Goal: Check status

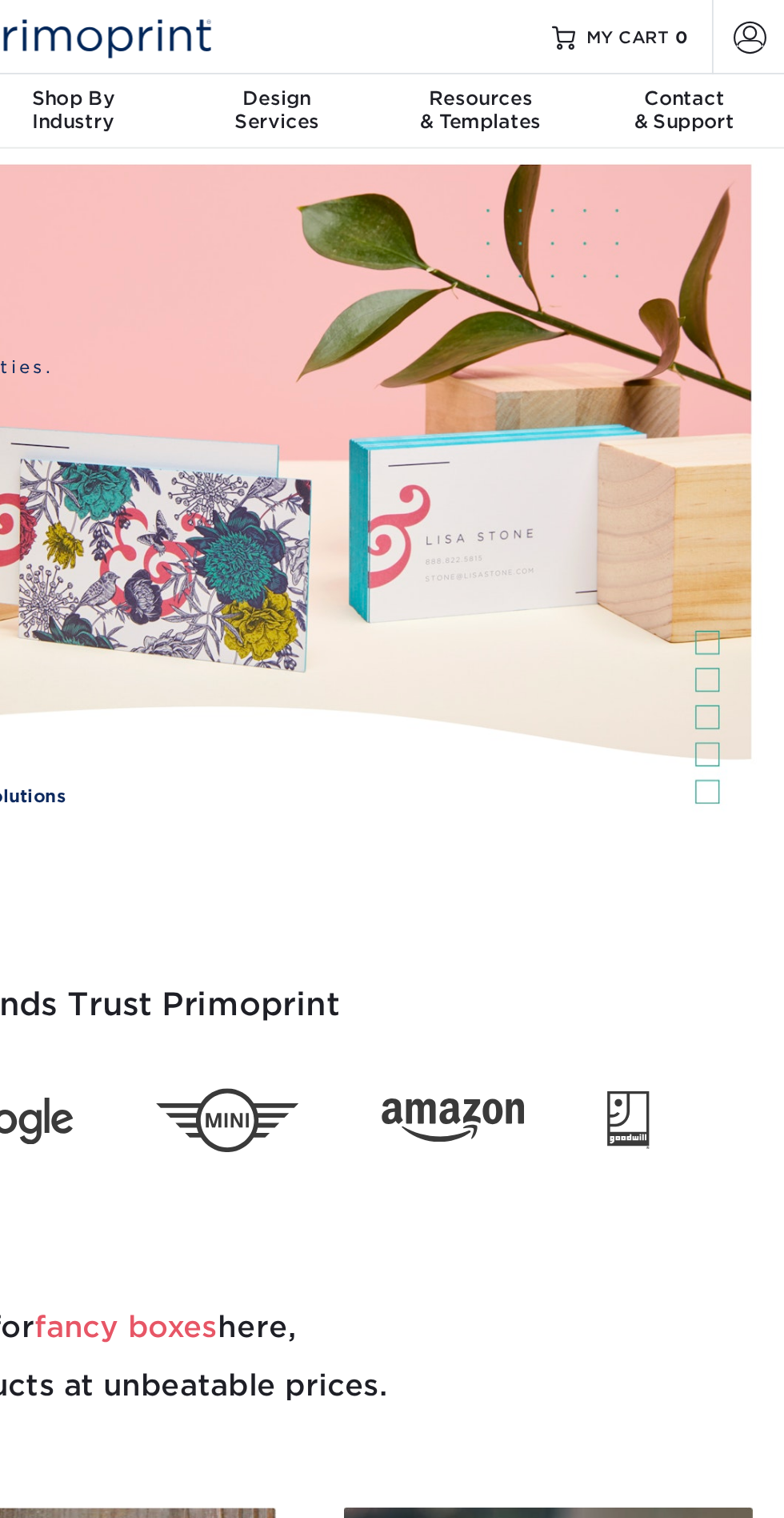
click at [764, 19] on span at bounding box center [765, 20] width 17 height 17
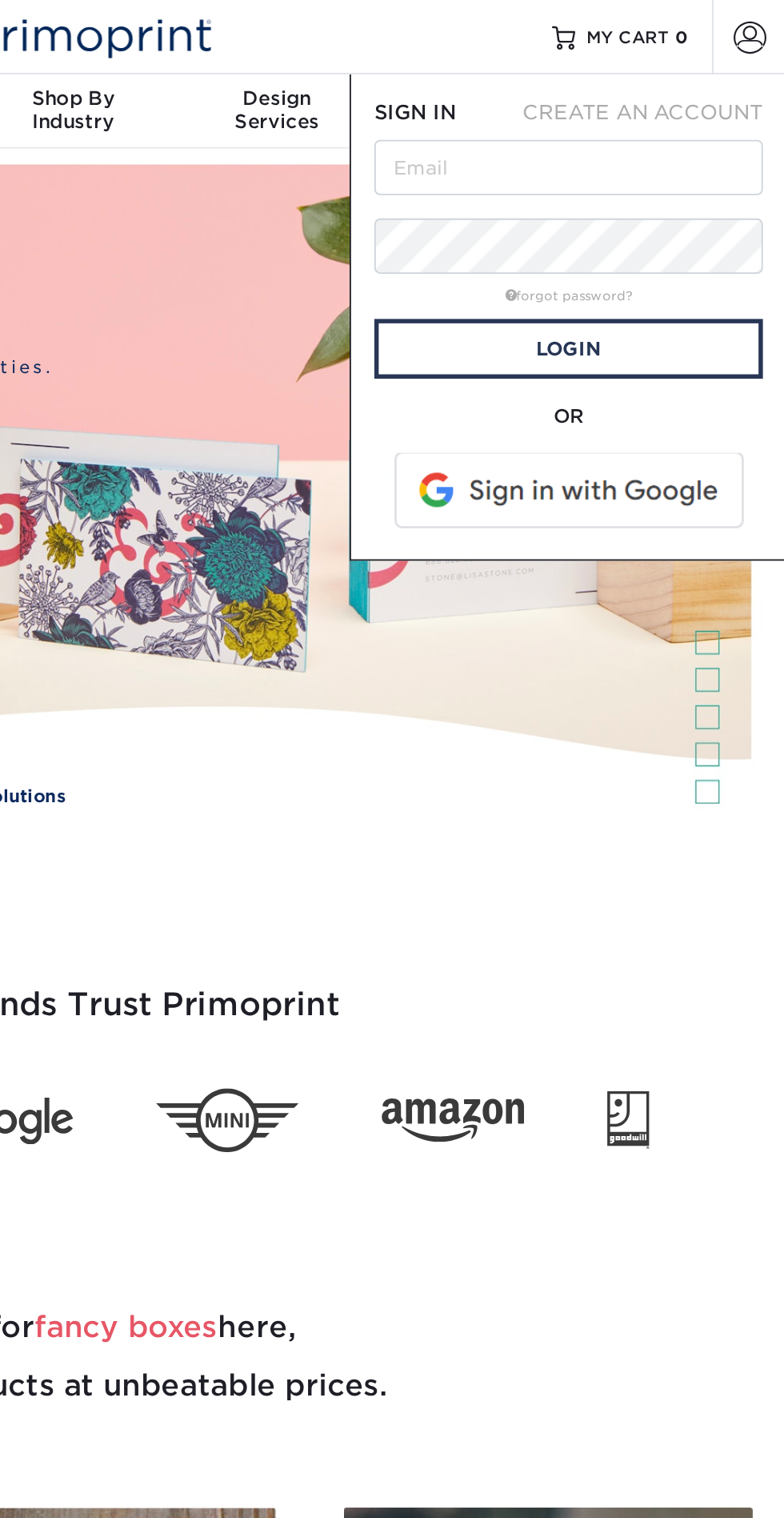
click at [648, 277] on span at bounding box center [666, 270] width 204 height 42
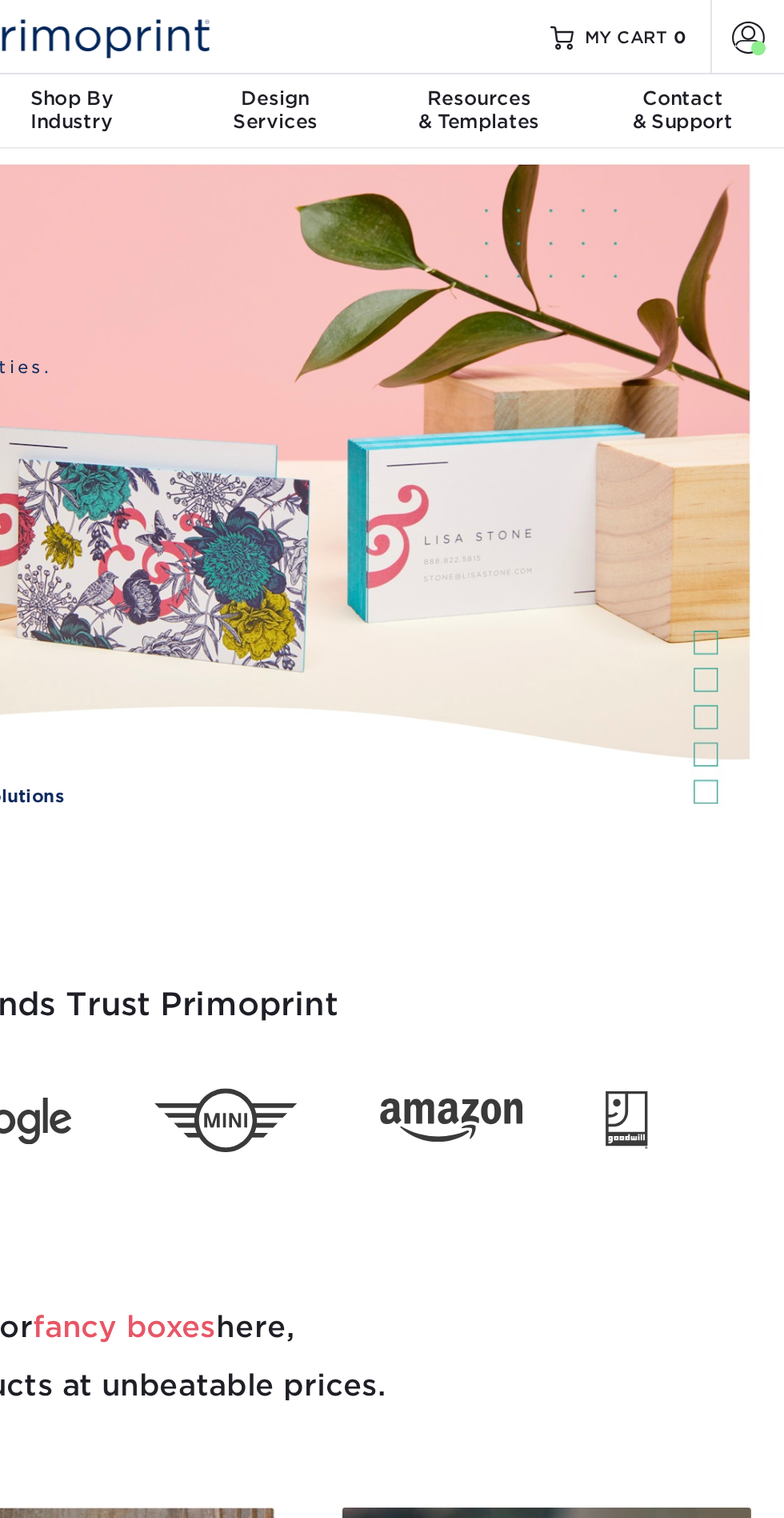
click at [769, 17] on span at bounding box center [765, 20] width 17 height 17
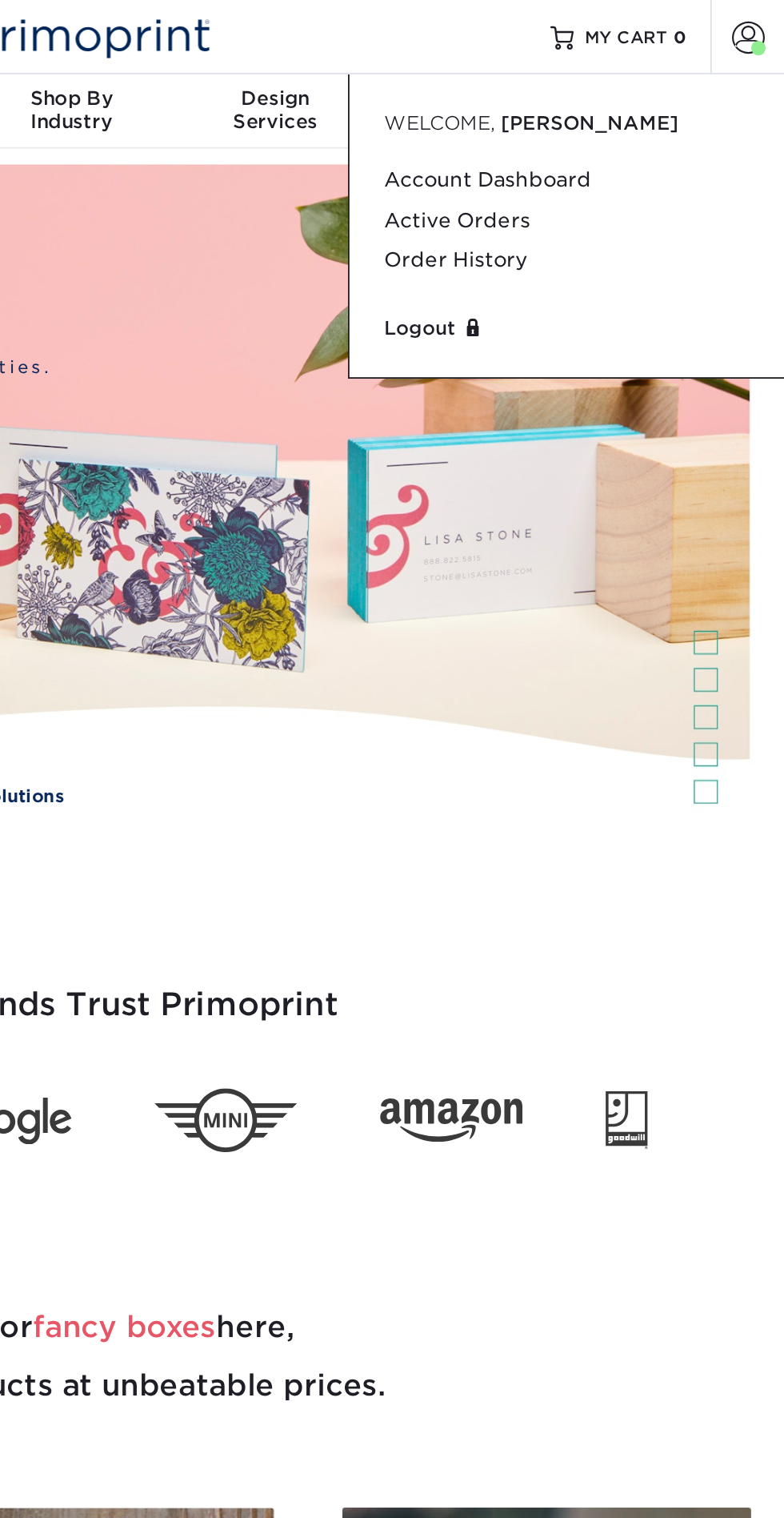
click at [637, 122] on link "Active Orders" at bounding box center [665, 121] width 201 height 21
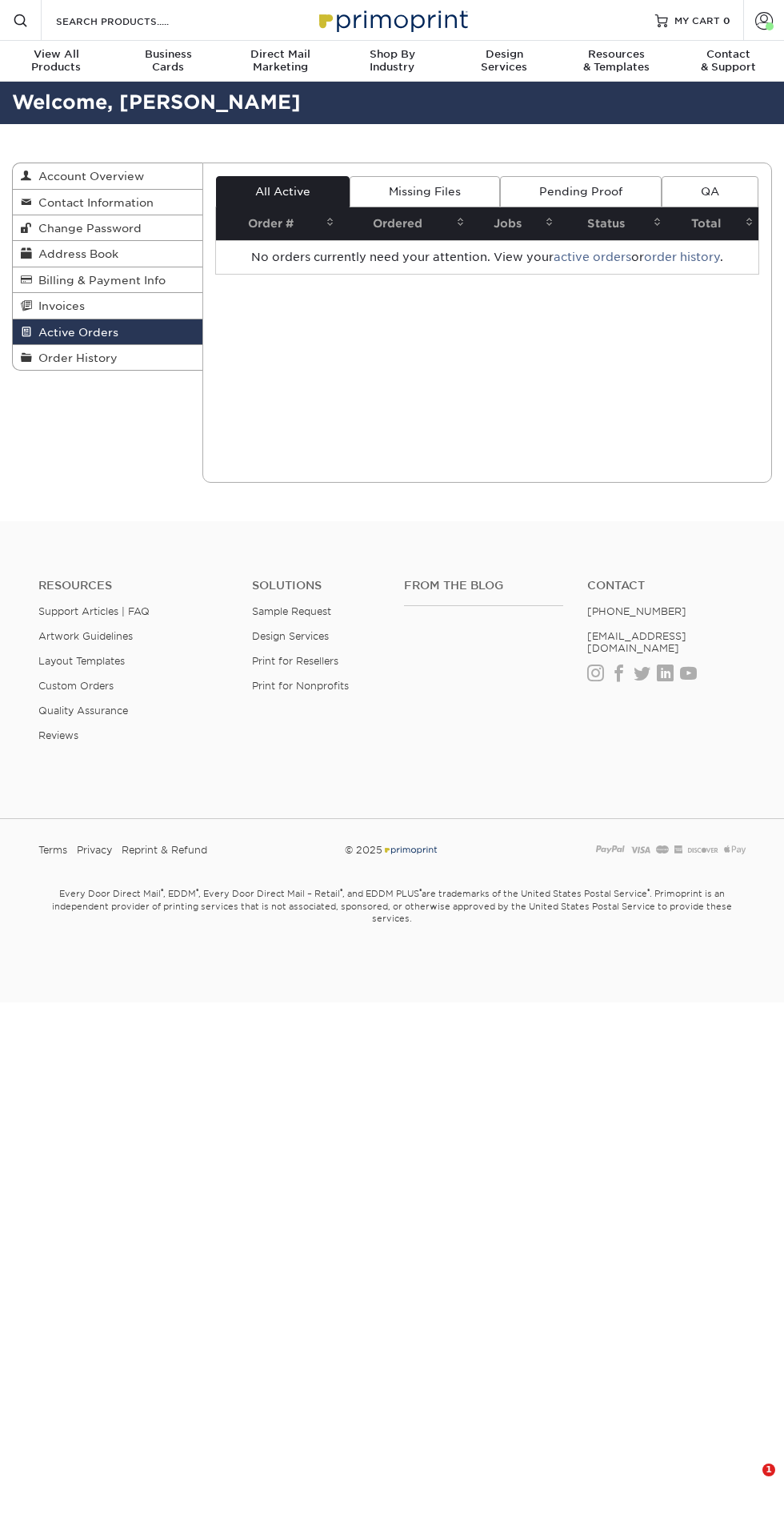
click at [104, 365] on span "Order History" at bounding box center [74, 358] width 86 height 13
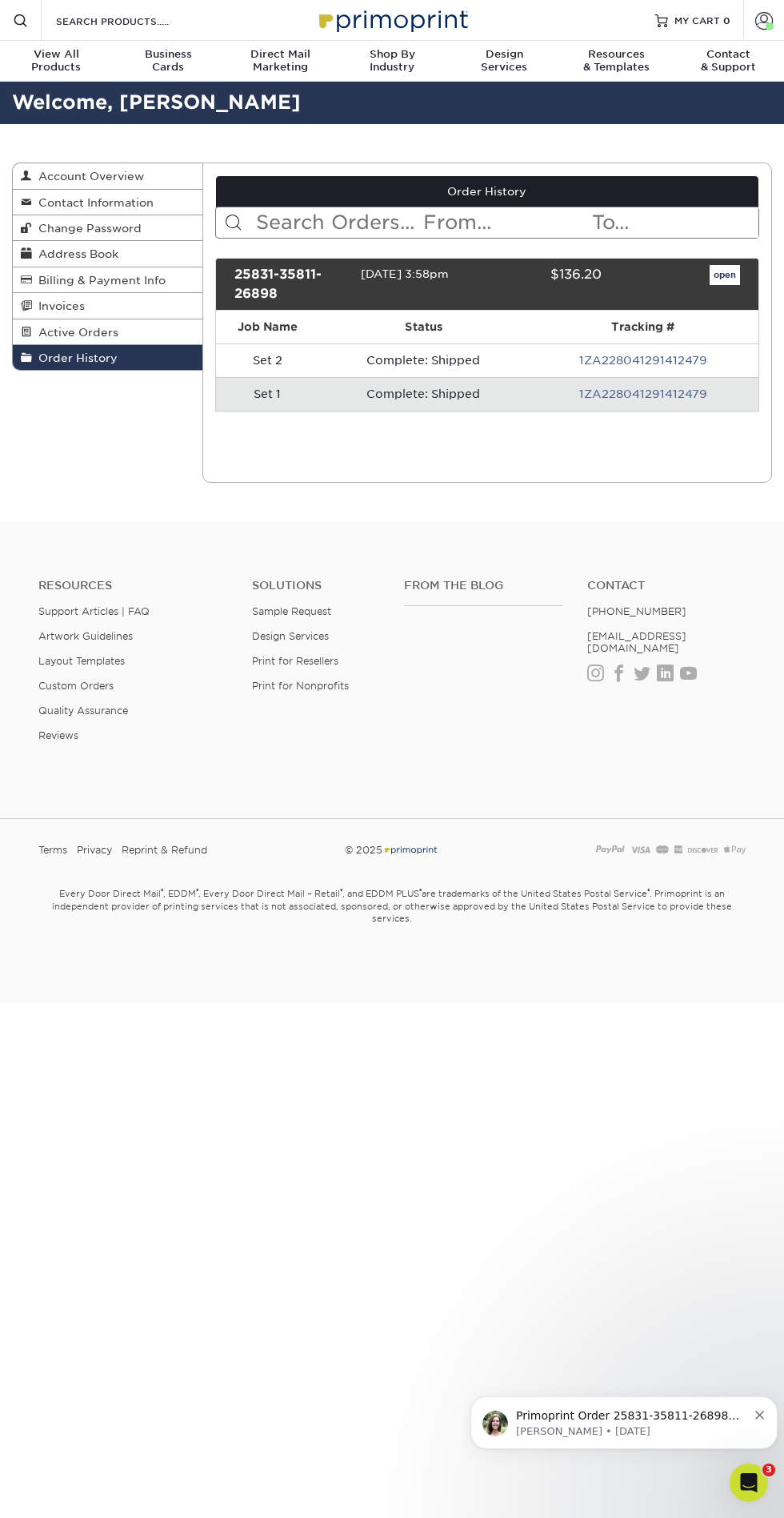
click at [672, 393] on link "1ZA228041291412479" at bounding box center [643, 394] width 128 height 13
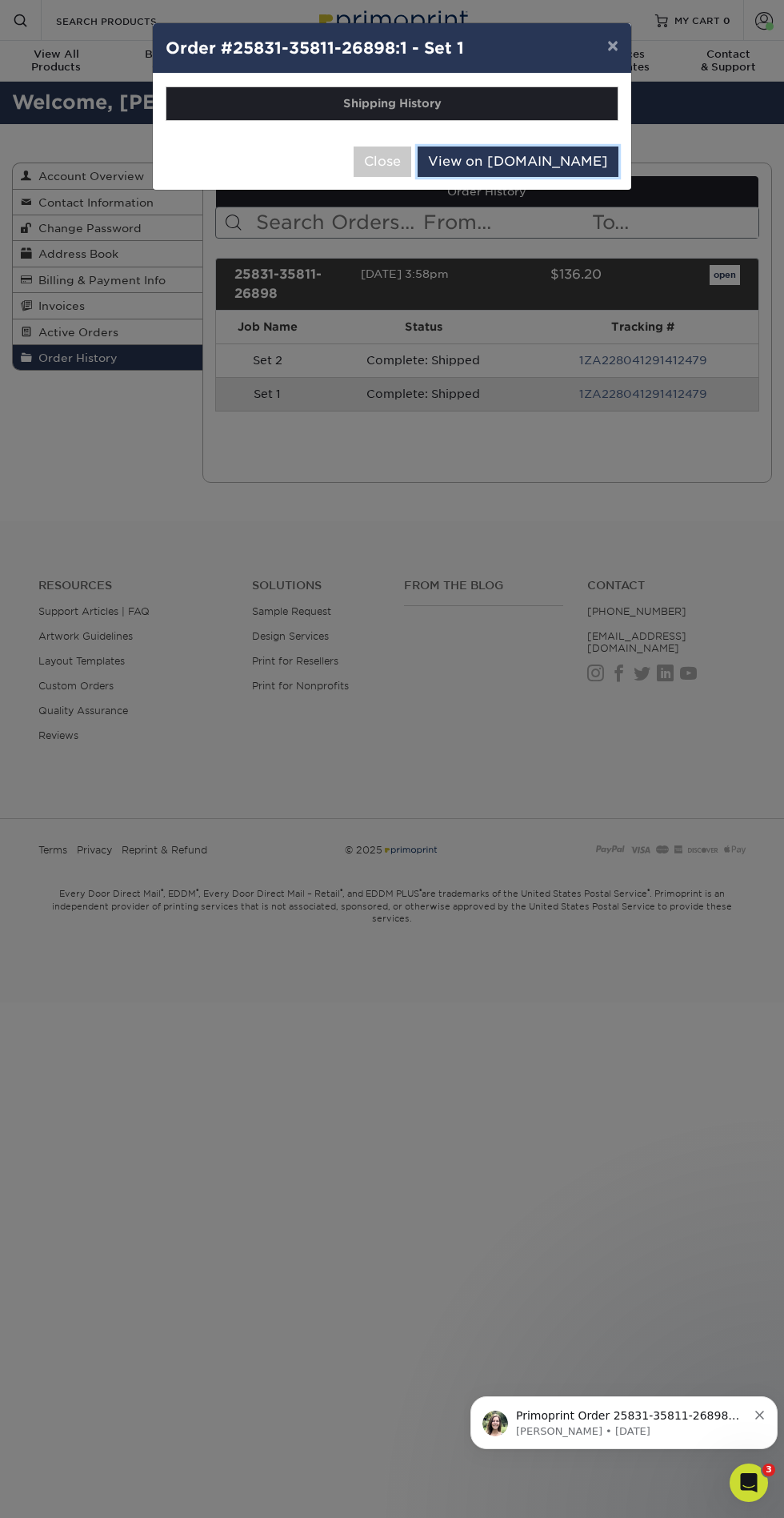
click at [566, 163] on link "View on UPS.com" at bounding box center [518, 161] width 201 height 30
